Goal: Transaction & Acquisition: Purchase product/service

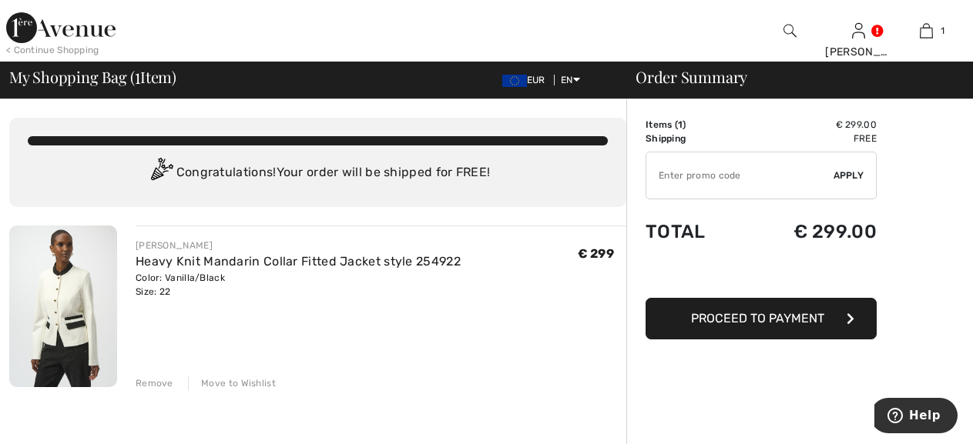
click at [760, 326] on span "Proceed to Payment" at bounding box center [757, 318] width 133 height 15
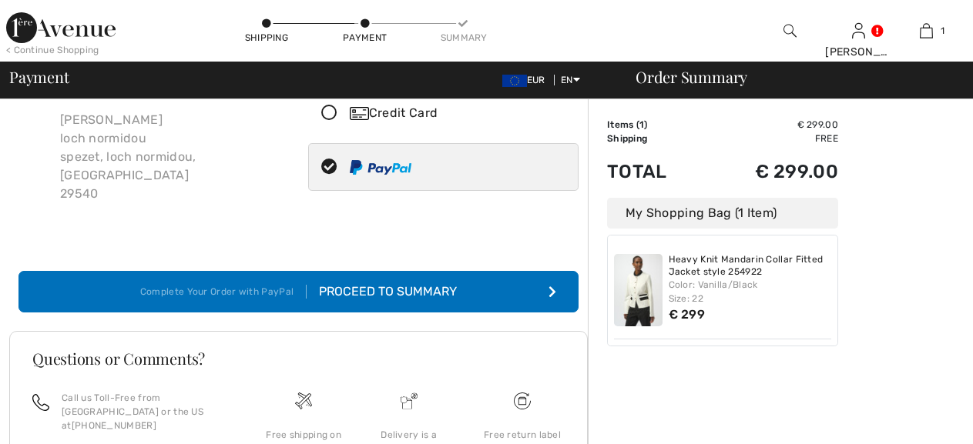
scroll to position [96, 0]
checkbox input "true"
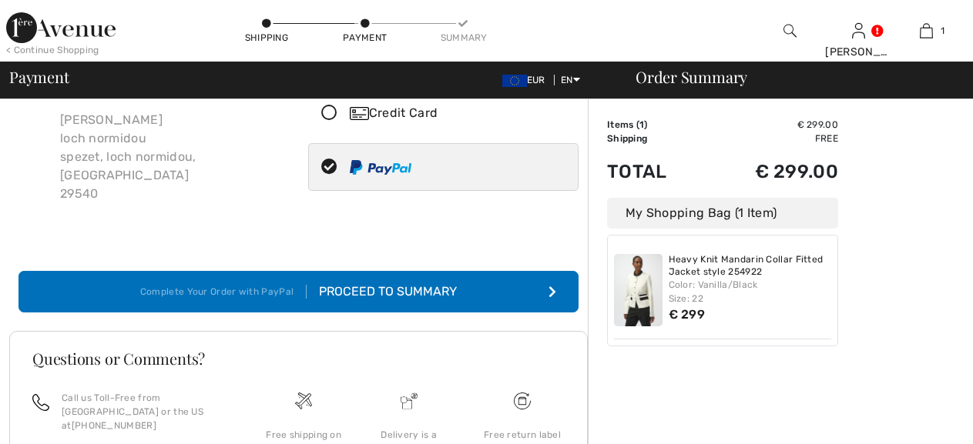
click at [334, 122] on icon at bounding box center [329, 114] width 41 height 16
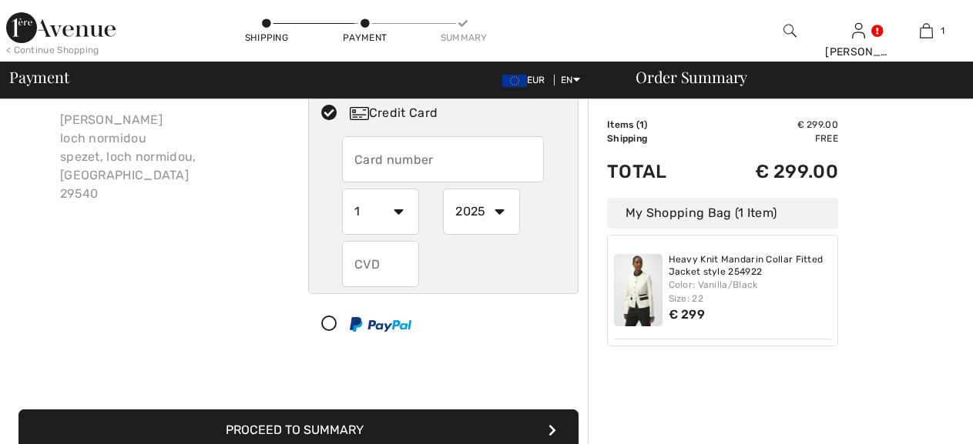
scroll to position [0, 0]
click at [416, 170] on input "text" at bounding box center [443, 159] width 202 height 46
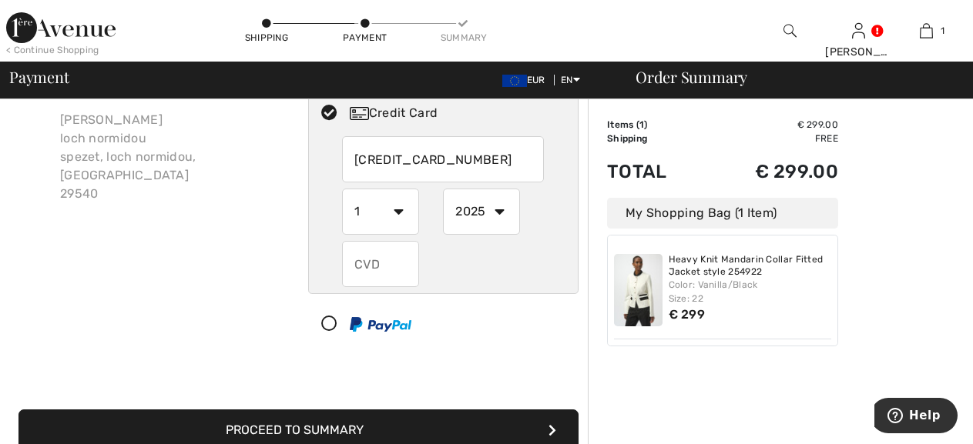
type input "[CREDIT_CARD_NUMBER]"
click at [401, 232] on select "1 2 3 4 5 6 7 8 9 10 11 12" at bounding box center [380, 212] width 77 height 46
select select "10"
click at [344, 206] on select "1 2 3 4 5 6 7 8 9 10 11 12" at bounding box center [380, 212] width 77 height 46
click at [404, 282] on input "text" at bounding box center [380, 264] width 77 height 46
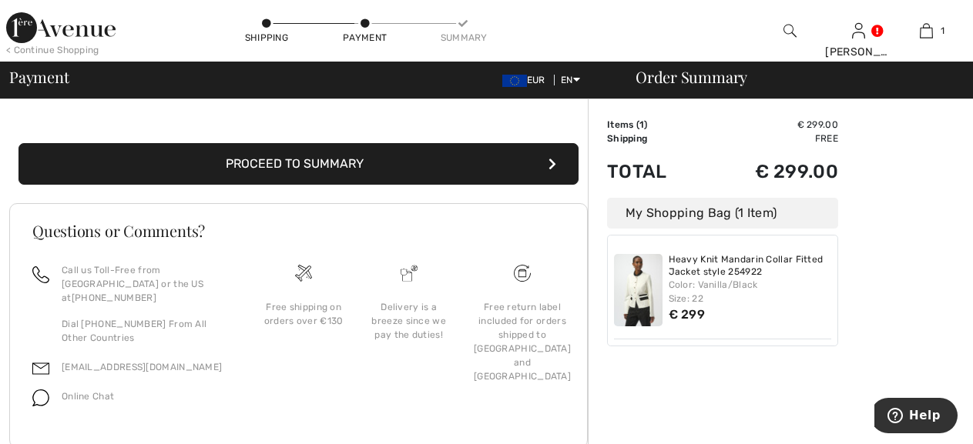
scroll to position [369, 0]
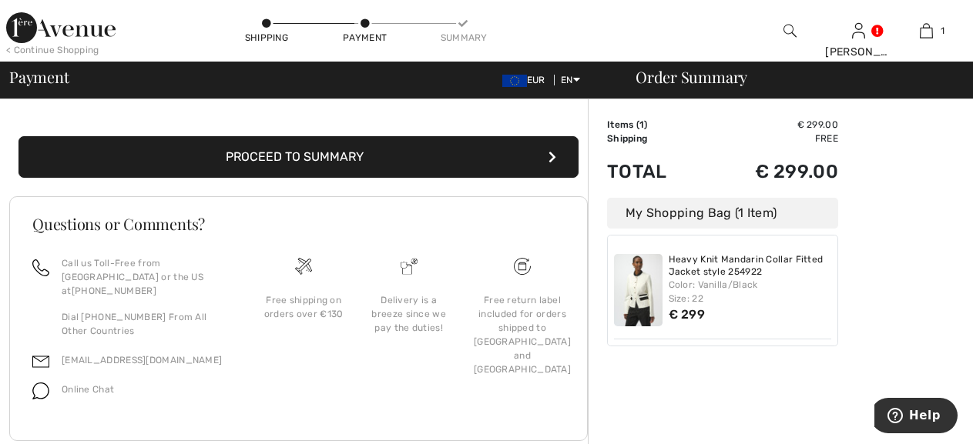
type input "278"
click at [338, 178] on button "Proceed to Summary" at bounding box center [298, 157] width 560 height 42
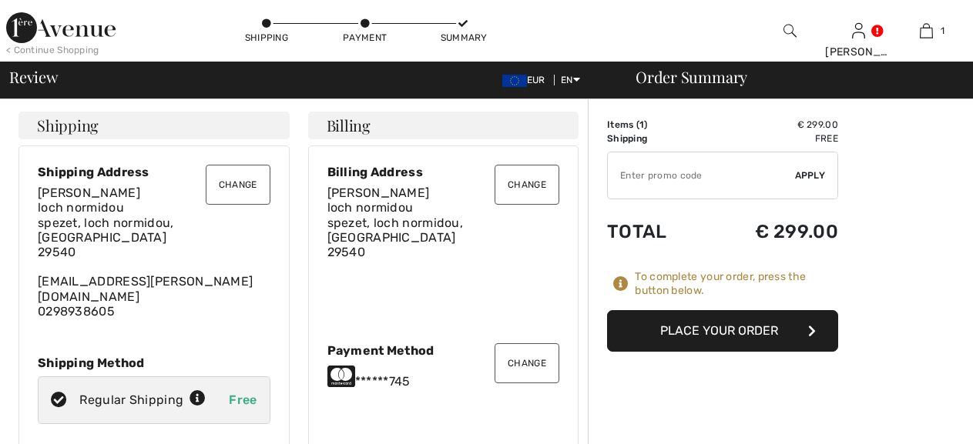
click at [692, 351] on button "Place Your Order" at bounding box center [722, 331] width 231 height 42
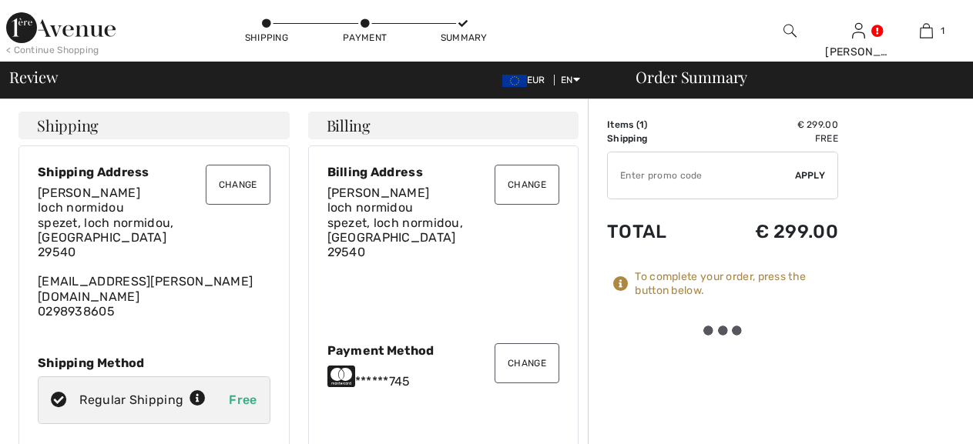
checkbox input "true"
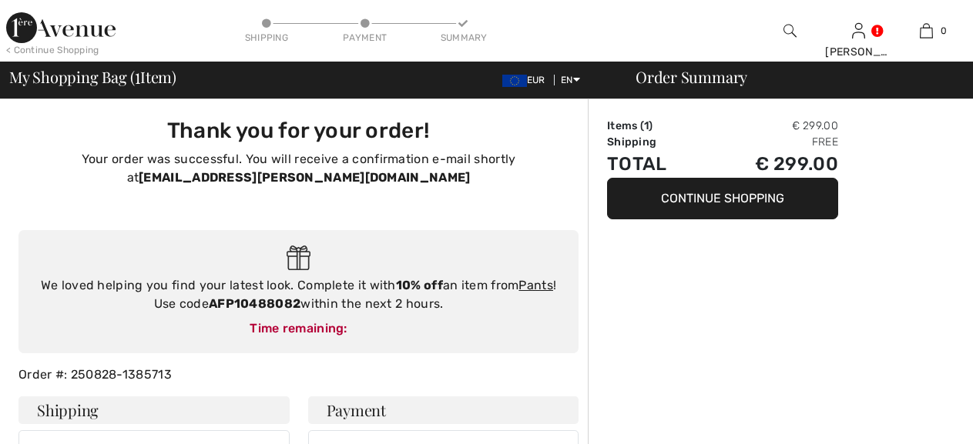
checkbox input "true"
